Goal: Task Accomplishment & Management: Manage account settings

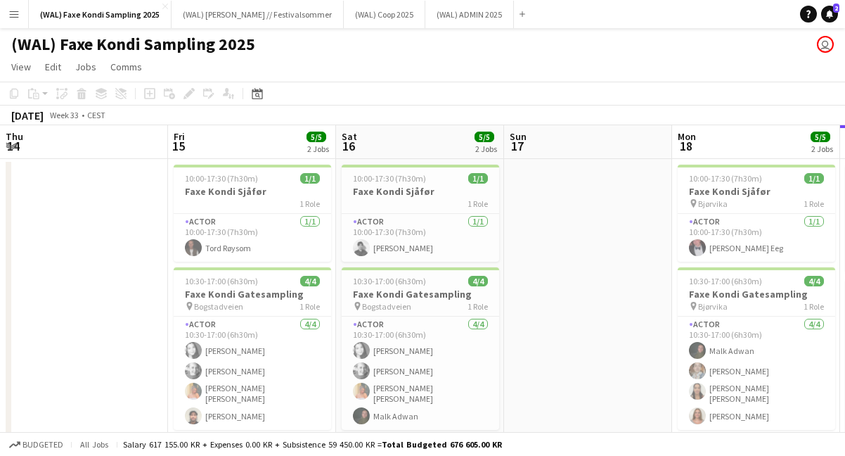
scroll to position [0, 664]
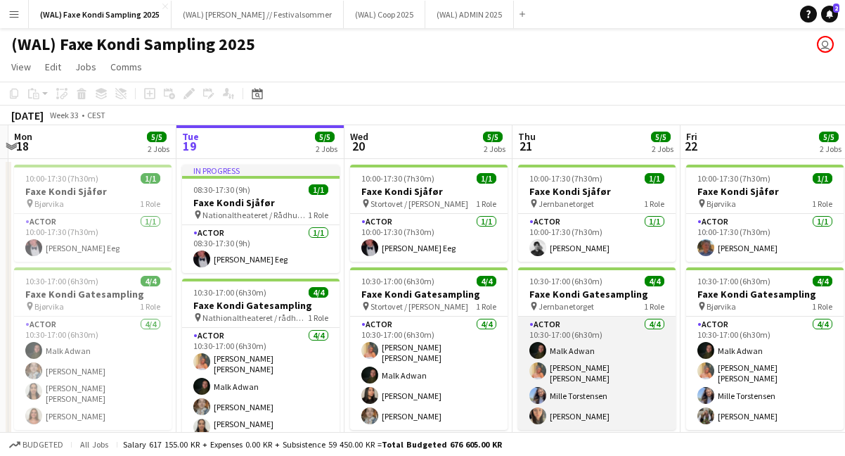
click at [577, 412] on app-card-role "Actor [DATE] 10:30-17:00 (6h30m) [PERSON_NAME] [PERSON_NAME] [PERSON_NAME] [PER…" at bounding box center [597, 372] width 158 height 113
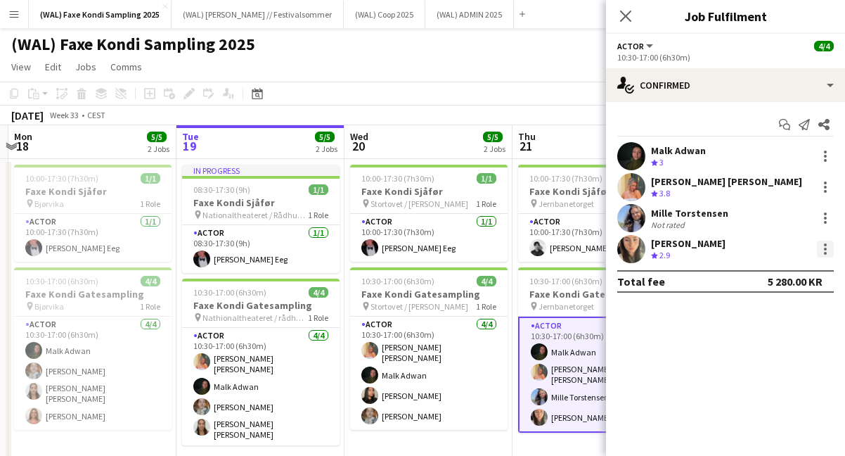
click at [825, 249] on div at bounding box center [825, 249] width 3 height 3
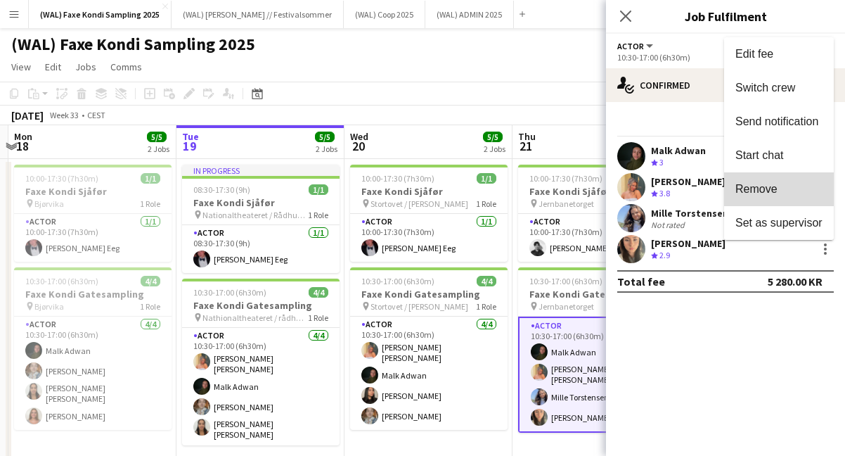
click at [784, 190] on span "Remove" at bounding box center [779, 189] width 87 height 13
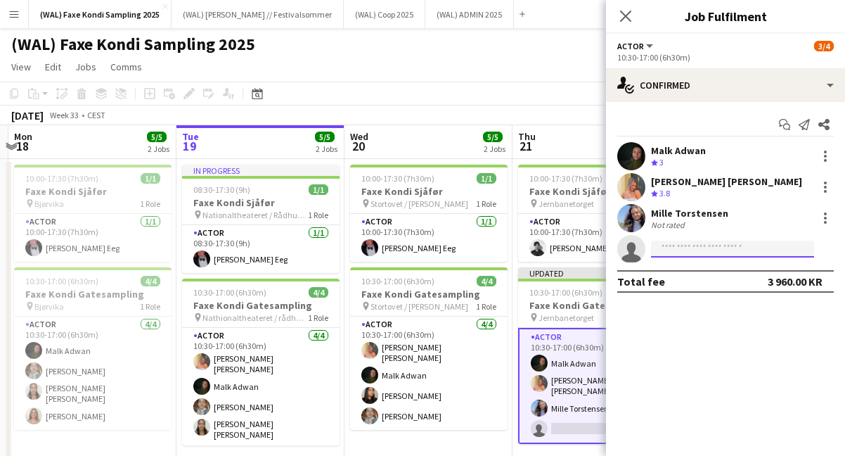
click at [698, 251] on input at bounding box center [732, 248] width 163 height 17
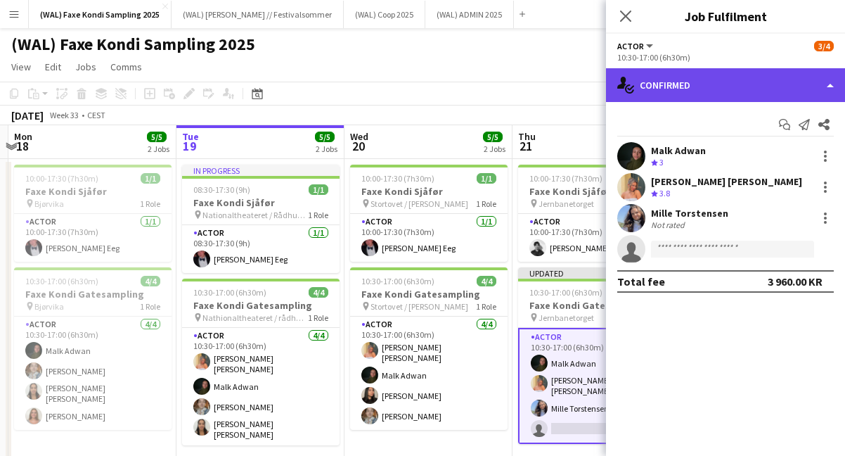
click at [682, 88] on div "single-neutral-actions-check-2 Confirmed" at bounding box center [725, 85] width 239 height 34
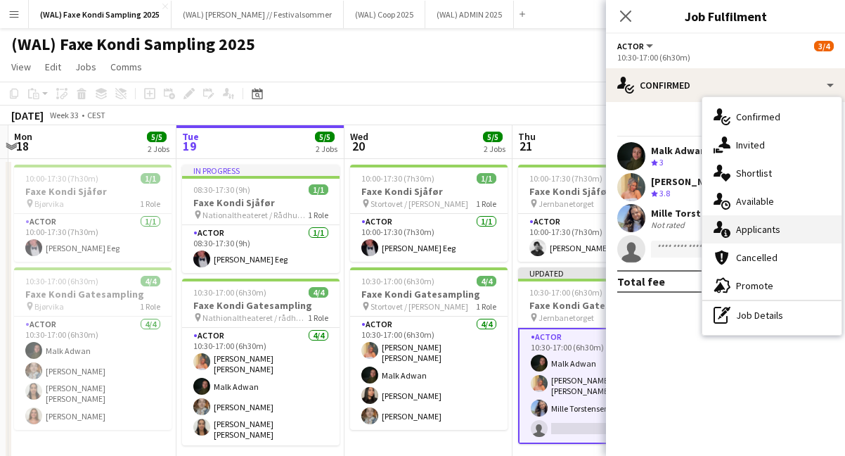
click at [740, 236] on div "single-neutral-actions-information Applicants" at bounding box center [771, 229] width 139 height 28
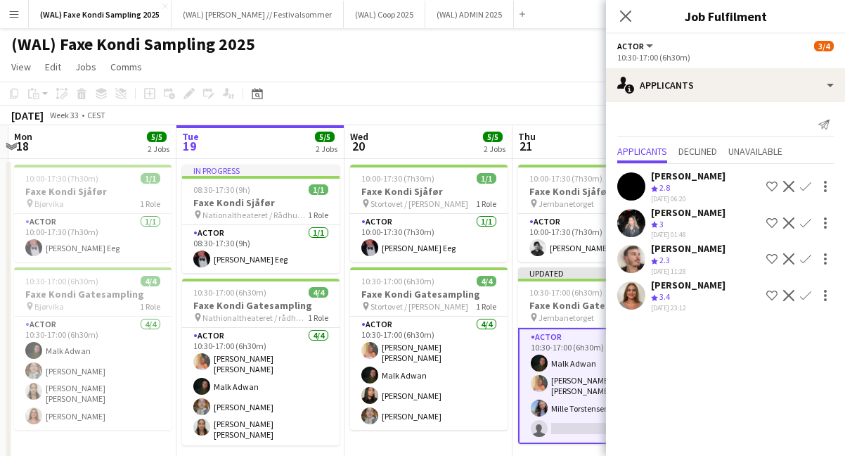
click at [807, 295] on app-icon "Confirm" at bounding box center [805, 295] width 11 height 11
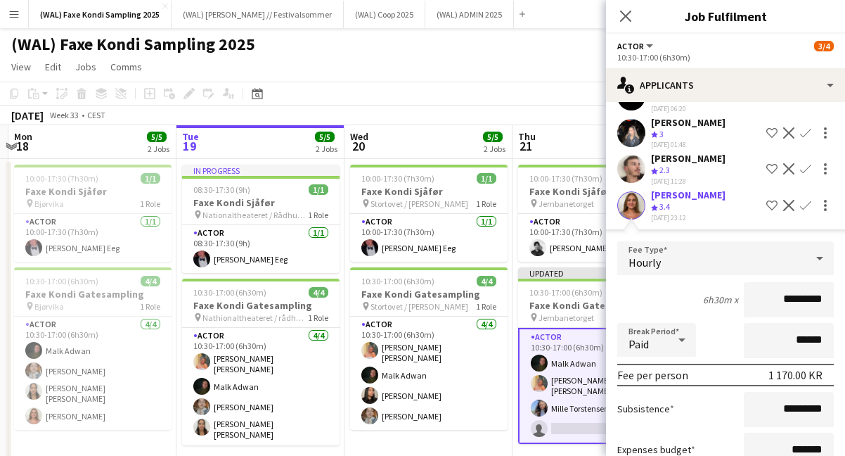
scroll to position [188, 0]
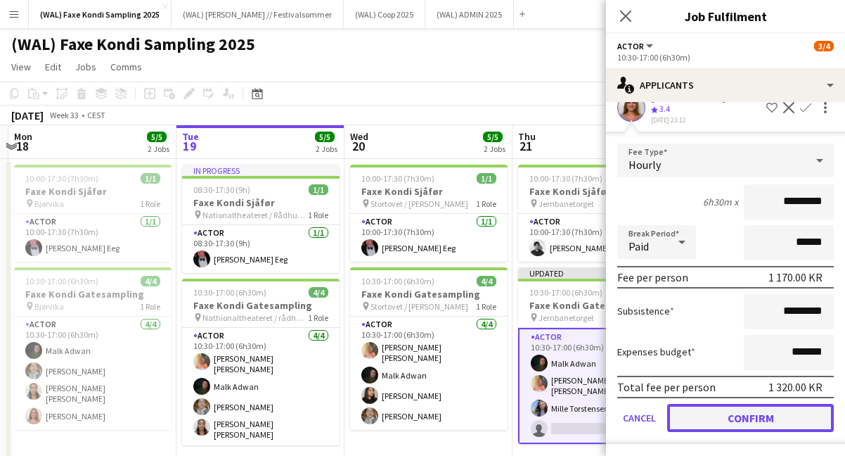
click at [723, 416] on button "Confirm" at bounding box center [750, 418] width 167 height 28
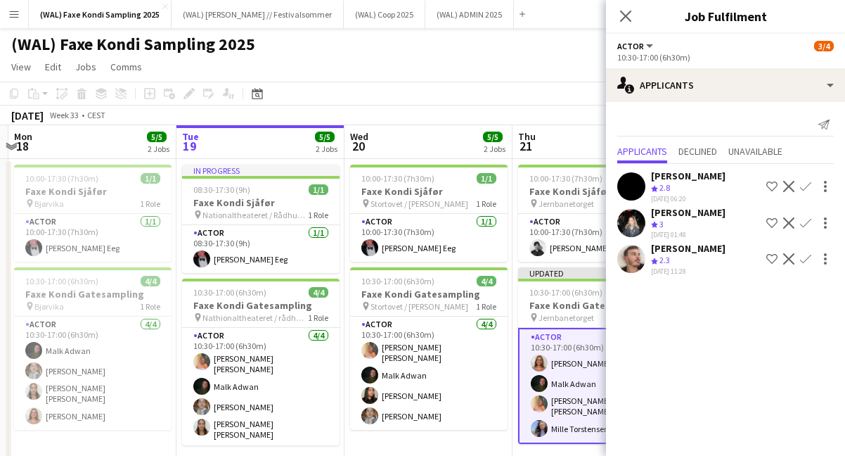
scroll to position [0, 0]
click at [619, 11] on icon "Close pop-in" at bounding box center [625, 15] width 13 height 13
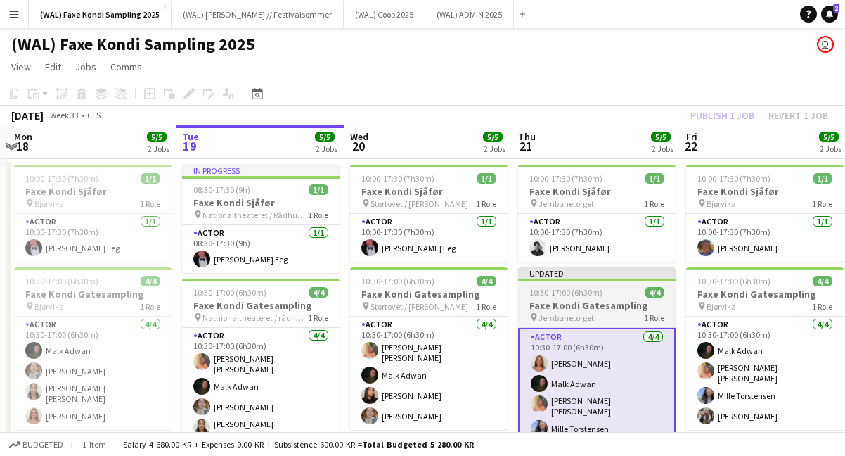
click at [577, 305] on h3 "Faxe Kondi Gatesampling" at bounding box center [597, 305] width 158 height 13
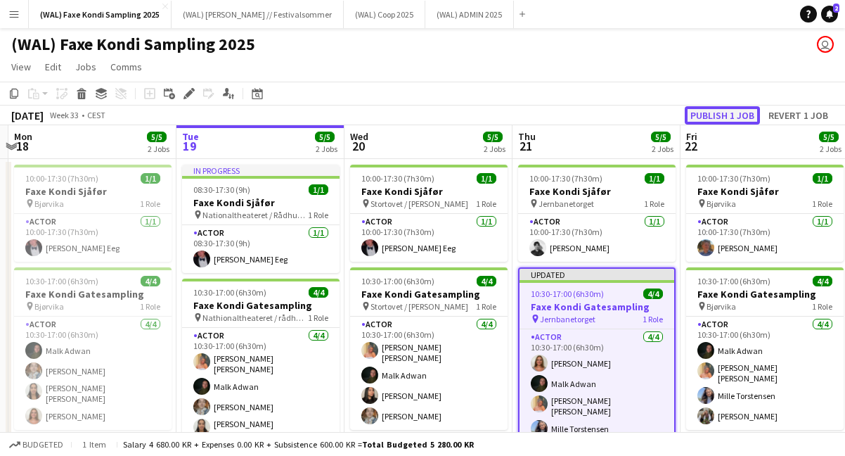
click at [709, 112] on button "Publish 1 job" at bounding box center [722, 115] width 75 height 18
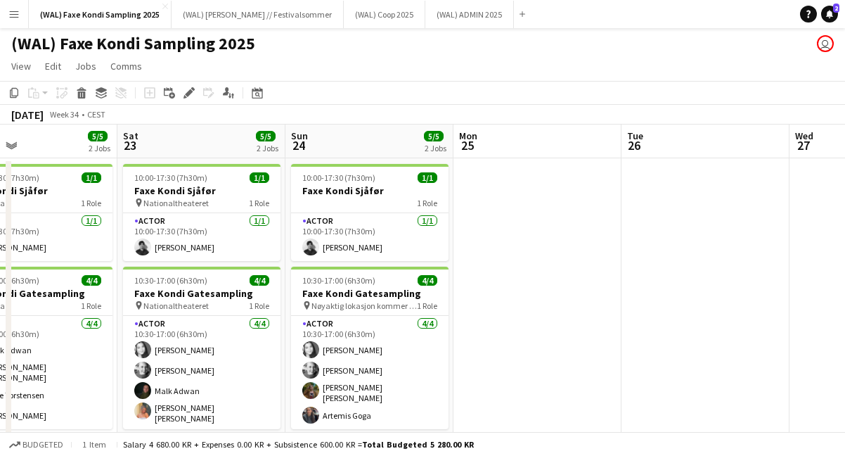
scroll to position [0, 390]
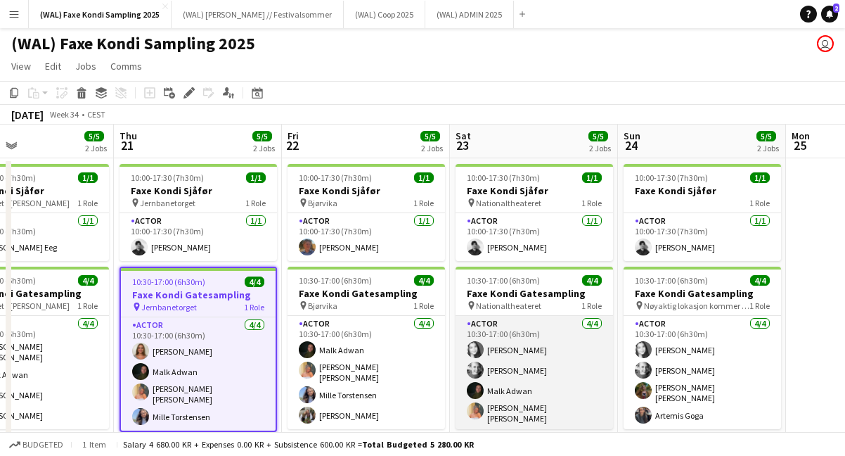
click at [526, 350] on app-card-role "Actor [DATE] 10:30-17:00 (6h30m) [PERSON_NAME] [PERSON_NAME] [PERSON_NAME] [PER…" at bounding box center [535, 372] width 158 height 113
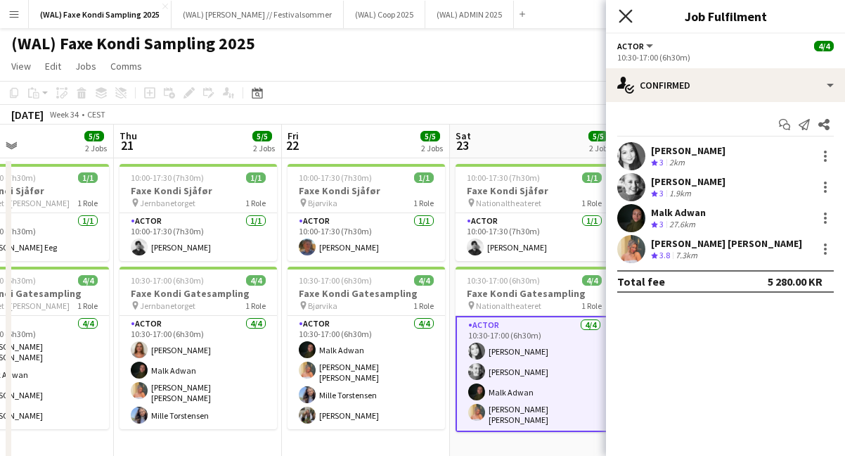
click at [626, 17] on icon at bounding box center [625, 15] width 13 height 13
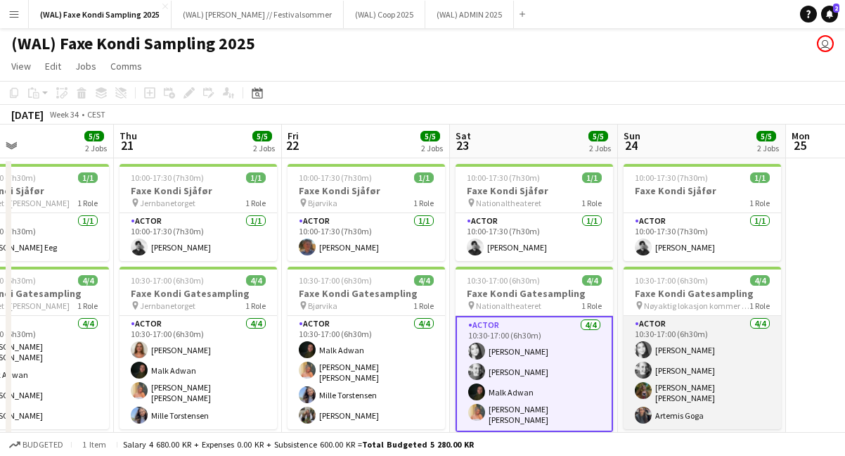
click at [688, 366] on app-card-role "Actor [DATE] 10:30-17:00 (6h30m) [PERSON_NAME] [PERSON_NAME] [PERSON_NAME] [PER…" at bounding box center [703, 372] width 158 height 113
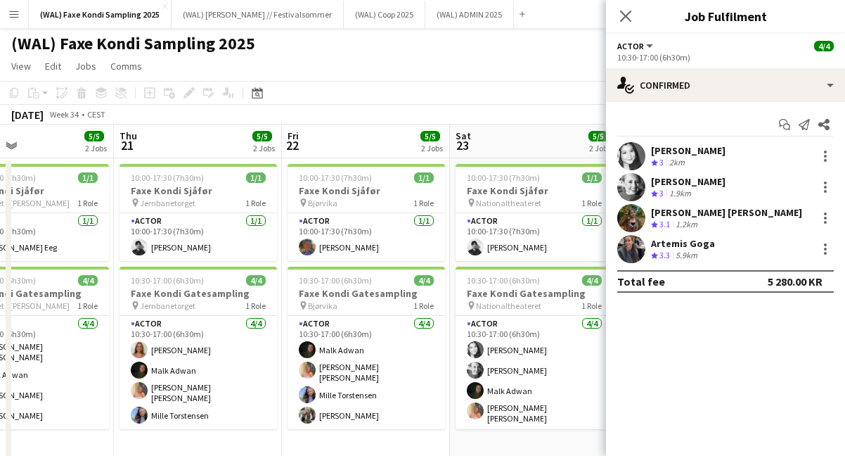
click at [629, 219] on app-user-avatar at bounding box center [631, 218] width 28 height 28
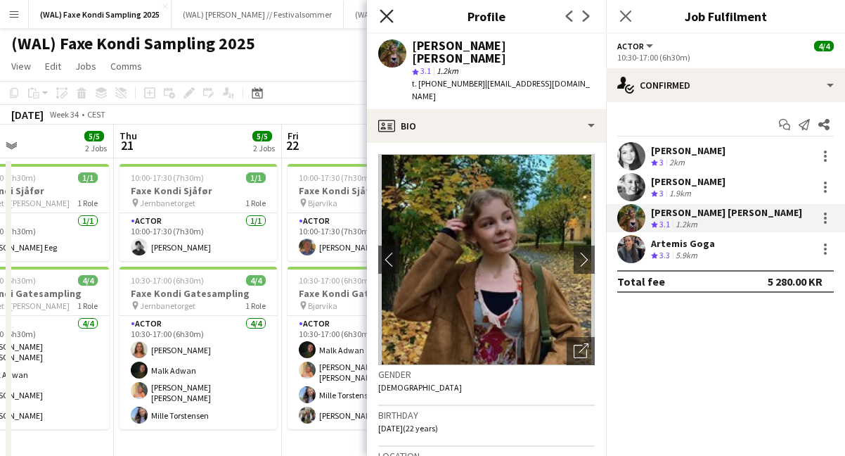
click at [390, 16] on icon "Close pop-in" at bounding box center [386, 15] width 13 height 13
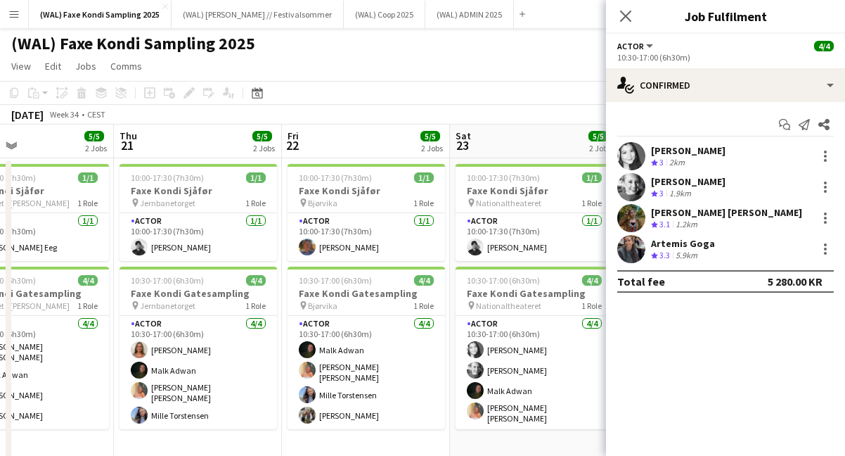
click at [631, 180] on app-user-avatar at bounding box center [631, 187] width 28 height 28
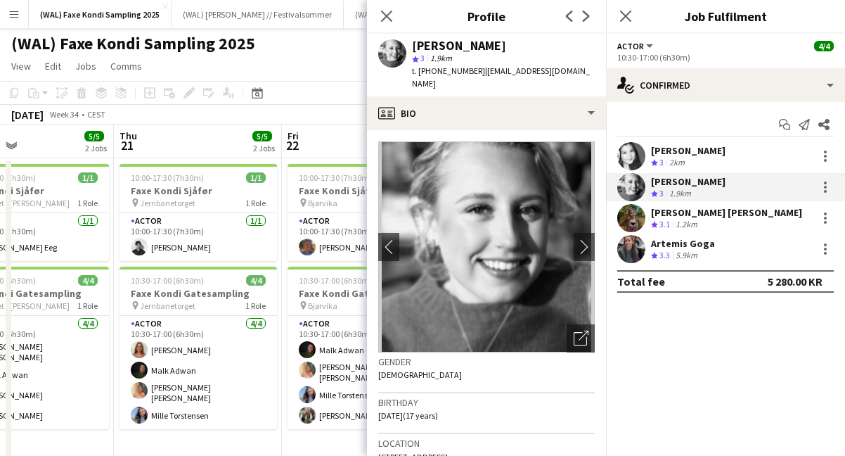
click at [629, 153] on app-user-avatar at bounding box center [631, 156] width 28 height 28
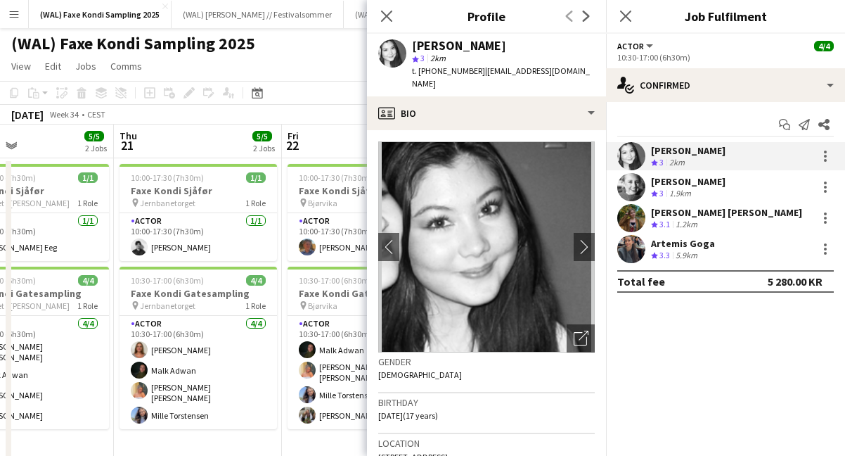
click at [633, 181] on app-user-avatar at bounding box center [631, 187] width 28 height 28
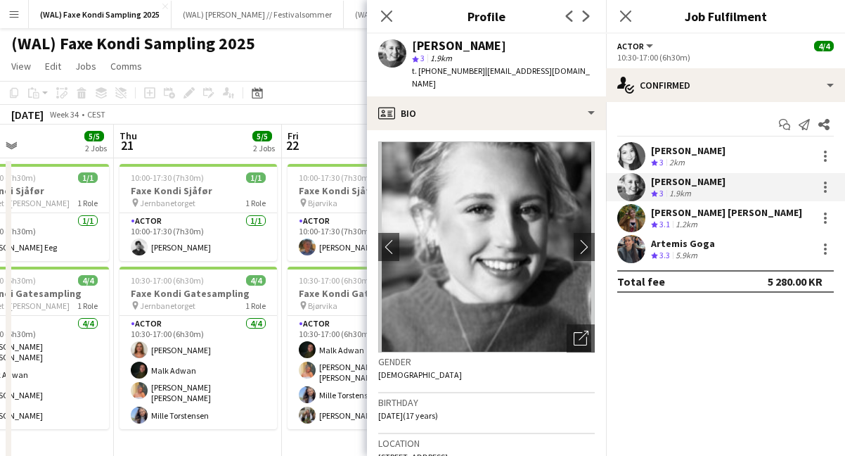
click at [634, 162] on app-user-avatar at bounding box center [631, 156] width 28 height 28
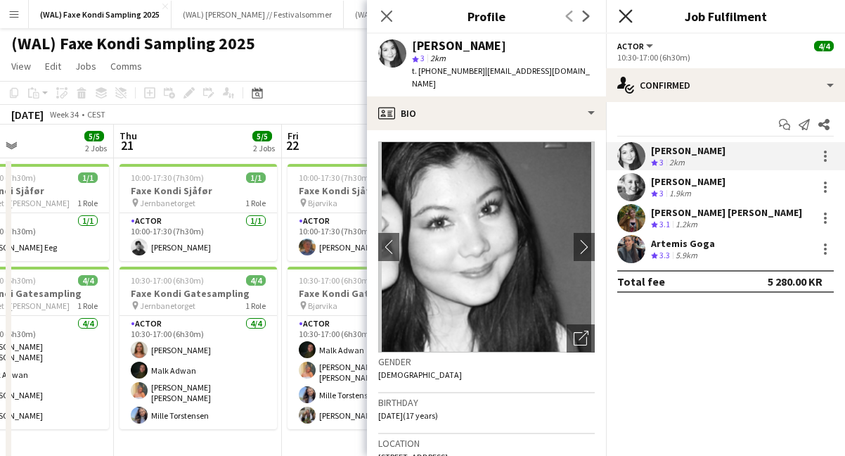
click at [624, 14] on icon "Close pop-in" at bounding box center [625, 15] width 13 height 13
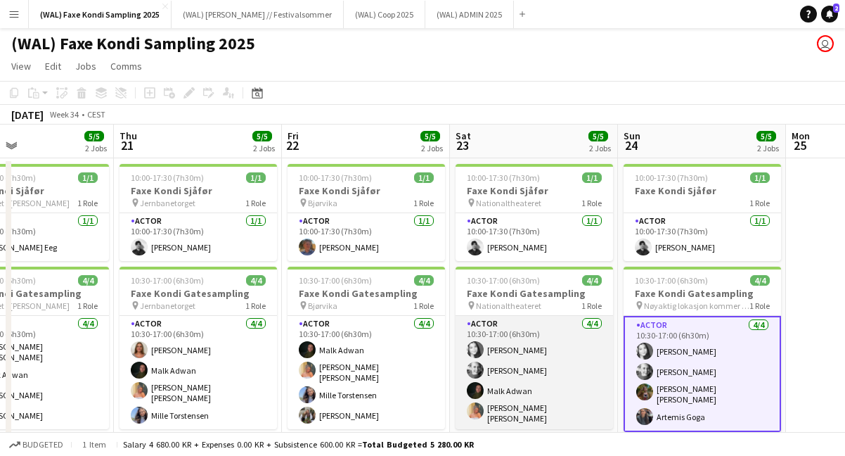
click at [529, 381] on app-card-role "Actor [DATE] 10:30-17:00 (6h30m) [PERSON_NAME] [PERSON_NAME] [PERSON_NAME] [PER…" at bounding box center [535, 372] width 158 height 113
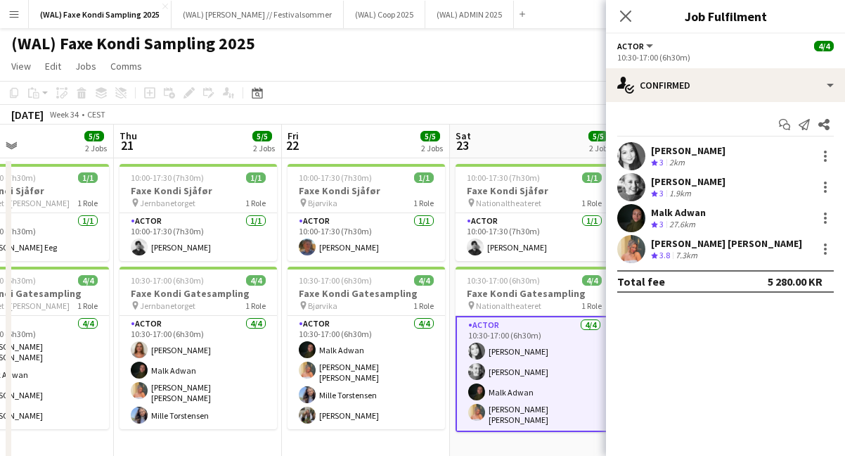
click at [633, 234] on div "[PERSON_NAME] Øhlckers Crew rating 3 2km [PERSON_NAME] Crew rating 3 1.9[PERSON…" at bounding box center [725, 202] width 239 height 121
click at [629, 253] on app-user-avatar at bounding box center [631, 249] width 28 height 28
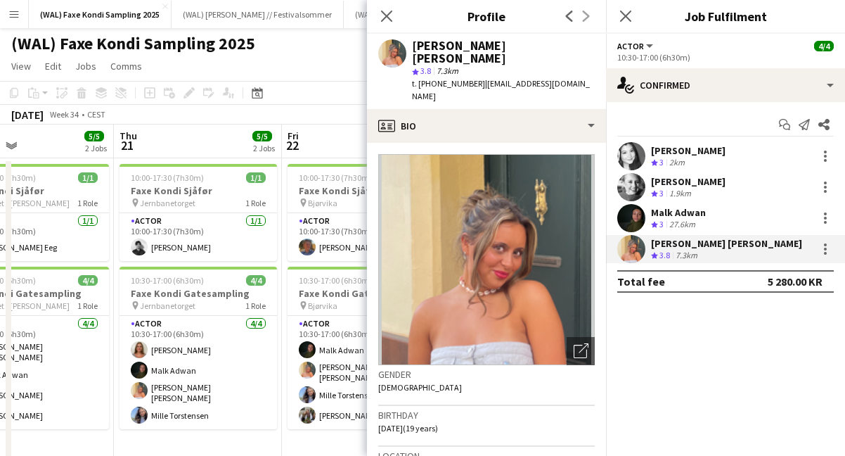
click at [632, 210] on app-user-avatar at bounding box center [631, 218] width 28 height 28
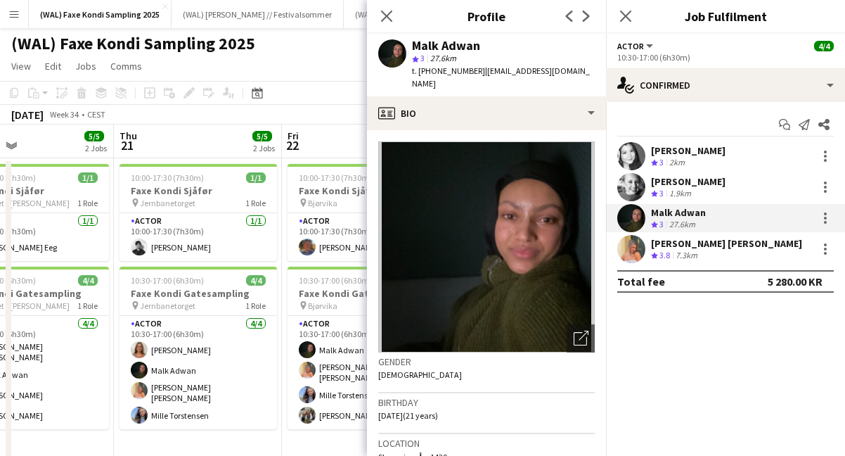
click at [637, 187] on app-user-avatar at bounding box center [631, 187] width 28 height 28
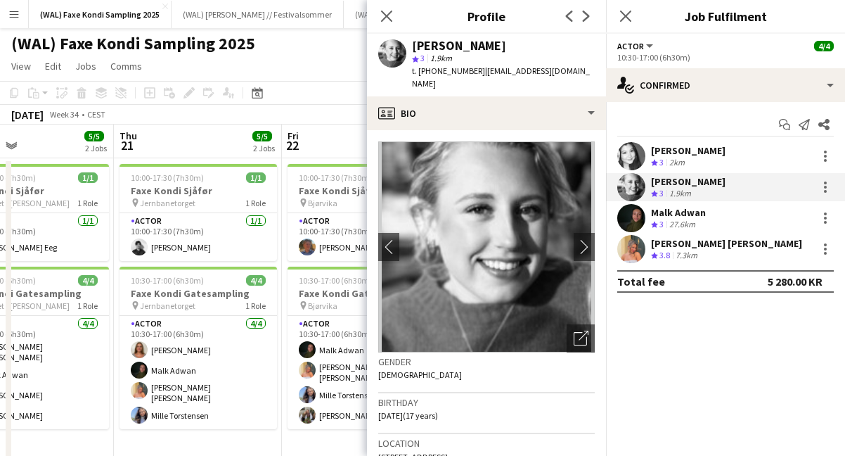
click at [637, 167] on app-user-avatar at bounding box center [631, 156] width 28 height 28
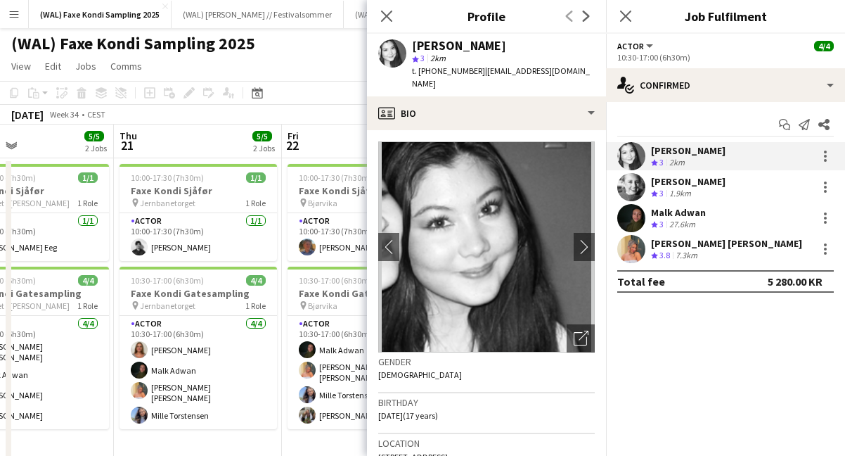
click at [637, 217] on app-user-avatar at bounding box center [631, 218] width 28 height 28
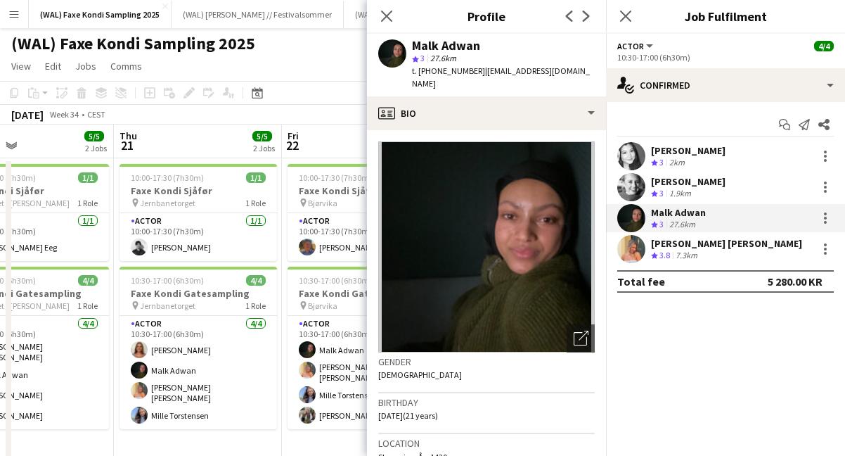
click at [636, 248] on app-user-avatar at bounding box center [631, 249] width 28 height 28
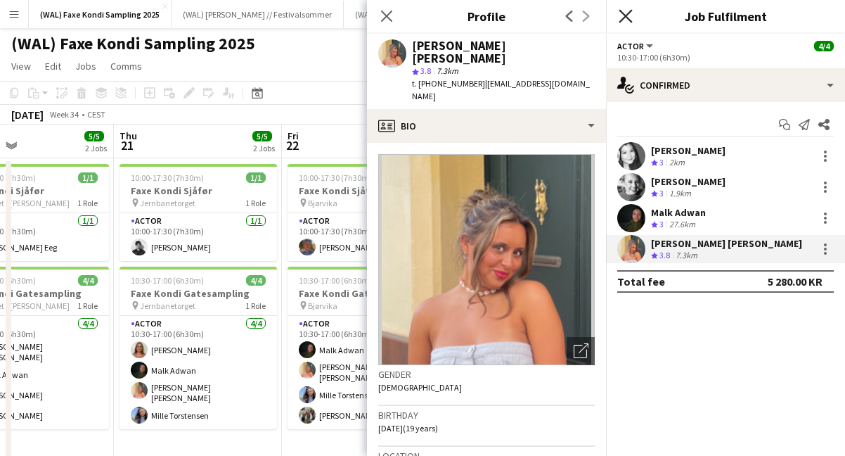
click at [626, 17] on icon at bounding box center [625, 15] width 13 height 13
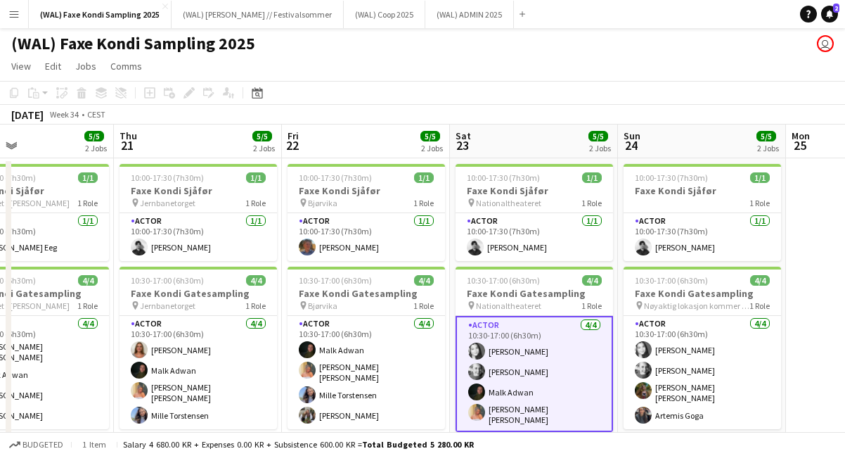
click at [598, 69] on app-page-menu "View Day view expanded Day view collapsed Month view Date picker Jump to [DATE]…" at bounding box center [422, 67] width 845 height 27
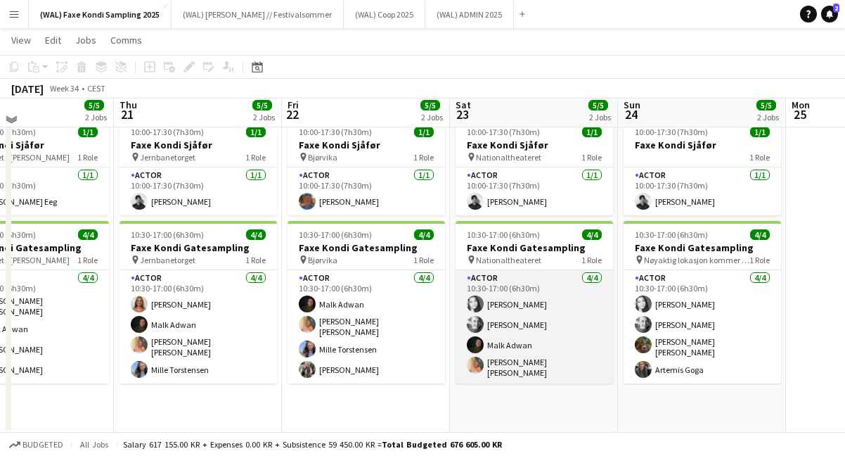
scroll to position [46, 0]
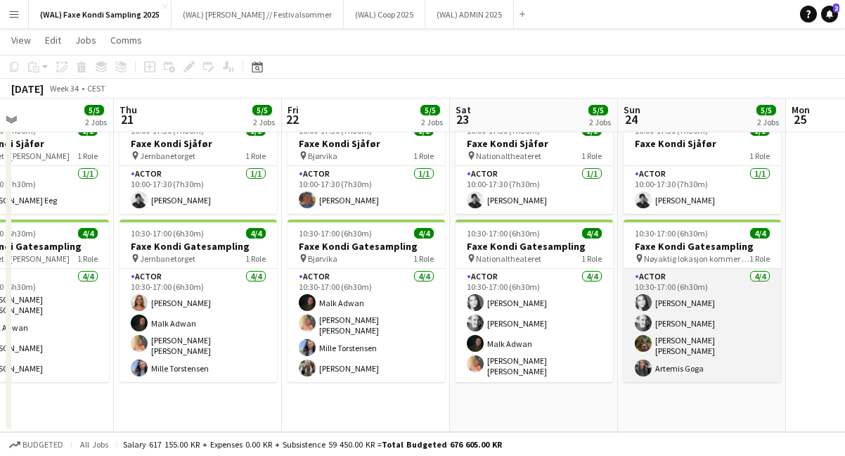
click at [669, 371] on app-card-role "Actor [DATE] 10:30-17:00 (6h30m) [PERSON_NAME] [PERSON_NAME] [PERSON_NAME] [PER…" at bounding box center [703, 325] width 158 height 113
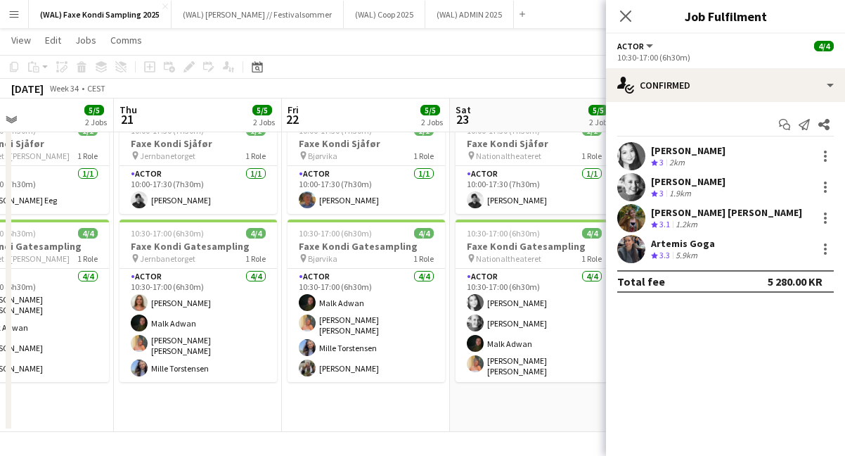
click at [634, 256] on app-user-avatar at bounding box center [631, 249] width 28 height 28
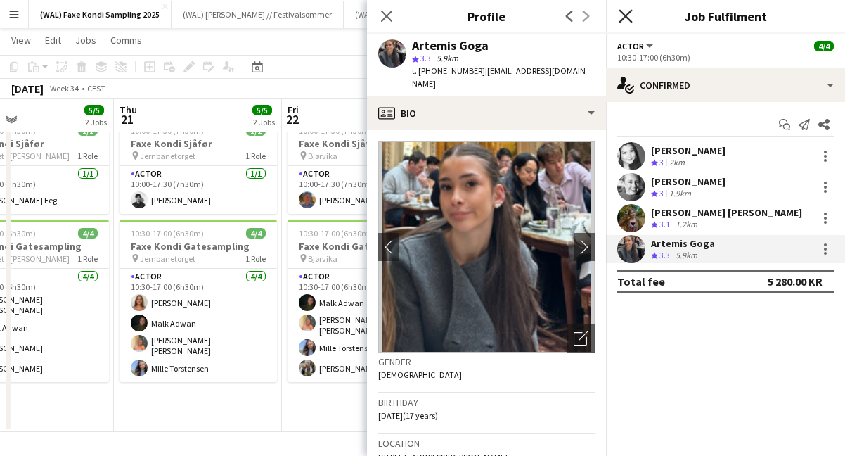
click at [627, 15] on icon at bounding box center [625, 15] width 13 height 13
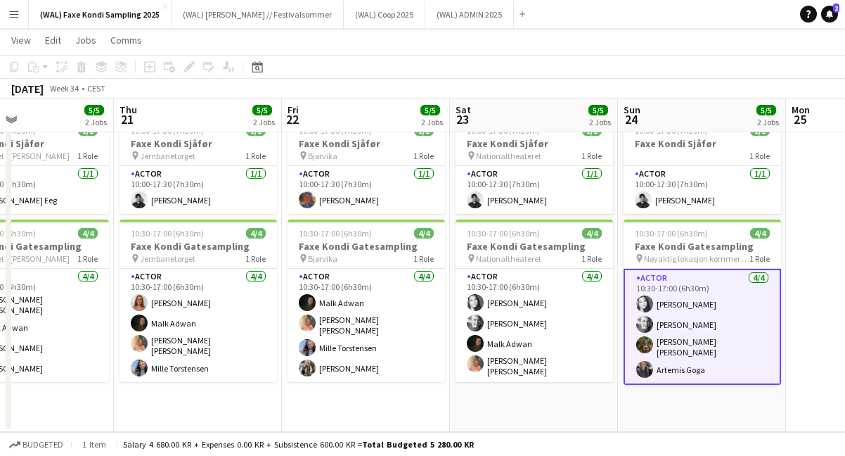
click at [553, 75] on app-toolbar "Copy Paste Paste Command V Paste with crew Command Shift V Paste linked Job [GE…" at bounding box center [422, 67] width 845 height 24
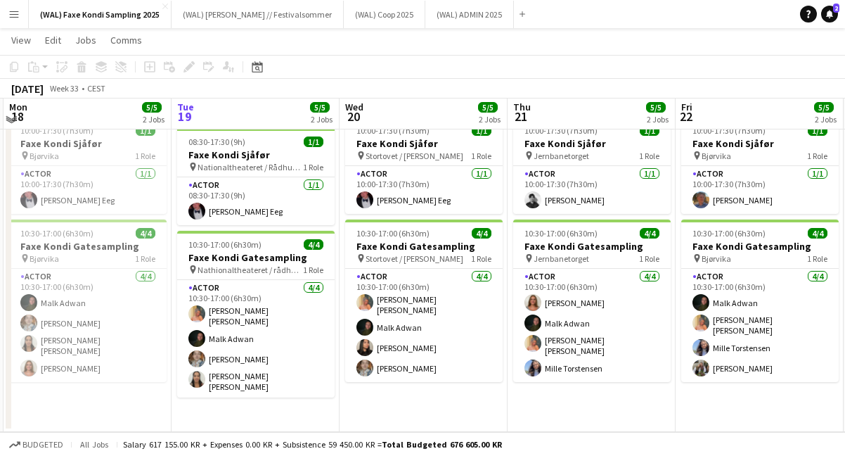
scroll to position [0, 0]
